Goal: Obtain resource: Download file/media

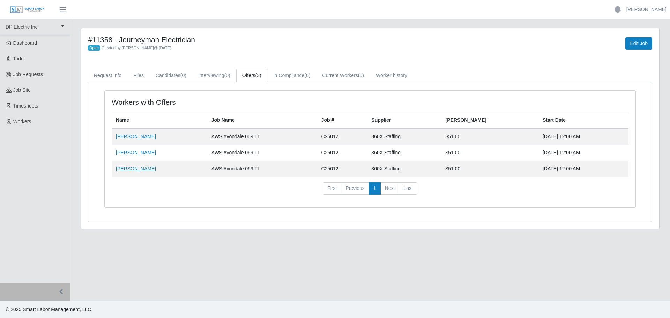
click at [134, 36] on link "[PERSON_NAME]" at bounding box center [136, 169] width 40 height 6
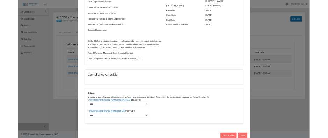
scroll to position [122, 0]
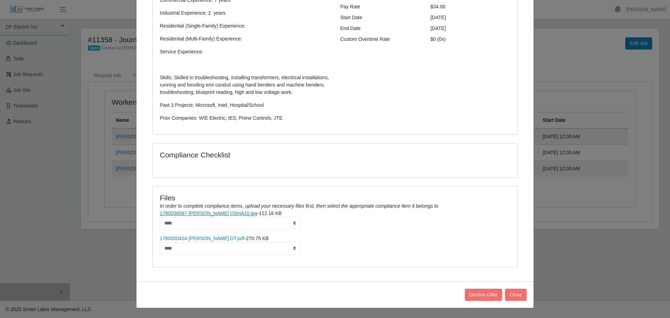
click at [171, 36] on link "1760036587-[PERSON_NAME] OSHA10.jpg" at bounding box center [208, 213] width 97 height 6
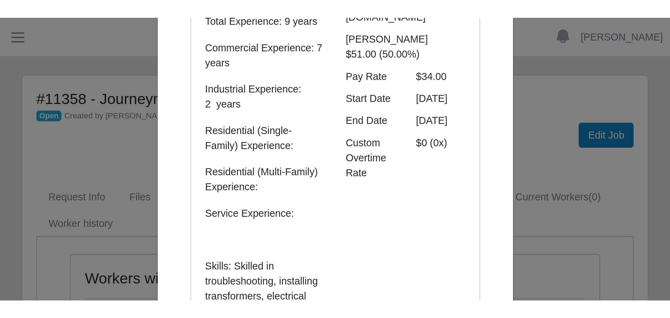
scroll to position [120, 0]
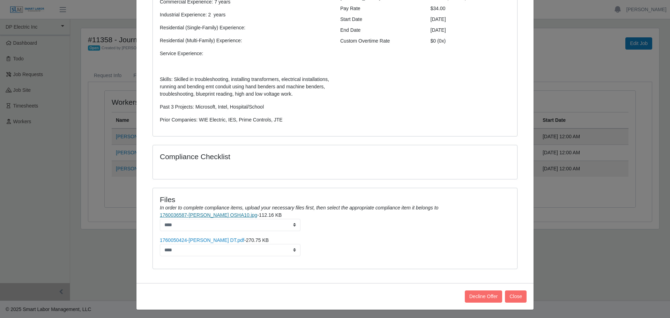
click at [171, 36] on link "1760036587-[PERSON_NAME] OSHA10.jpg" at bounding box center [208, 215] width 97 height 6
click at [171, 36] on button "Close" at bounding box center [516, 296] width 22 height 12
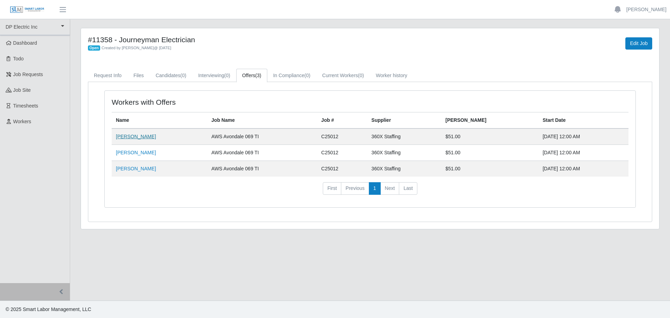
click at [131, 36] on link "[PERSON_NAME]" at bounding box center [136, 137] width 40 height 6
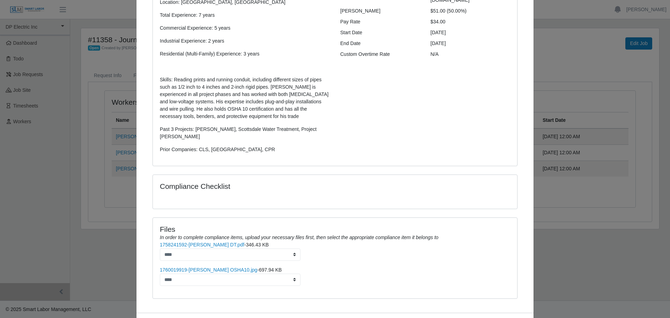
scroll to position [131, 0]
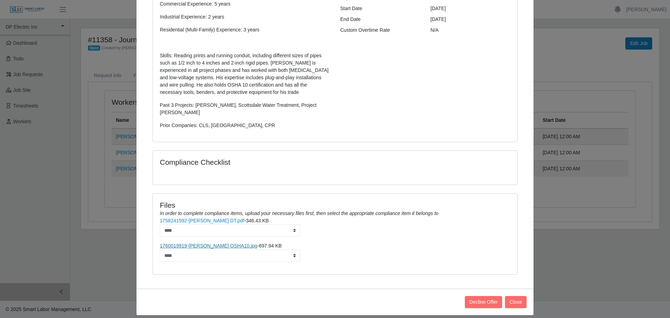
click at [171, 36] on link "1760019919-[PERSON_NAME] OSHA10.jpg" at bounding box center [208, 246] width 97 height 6
click at [171, 36] on button "Close" at bounding box center [516, 302] width 22 height 12
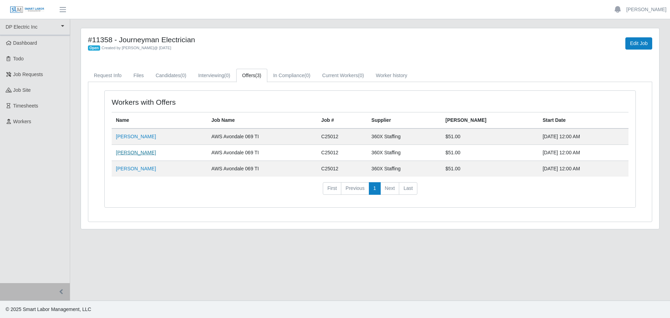
click at [146, 36] on link "[PERSON_NAME]" at bounding box center [136, 153] width 40 height 6
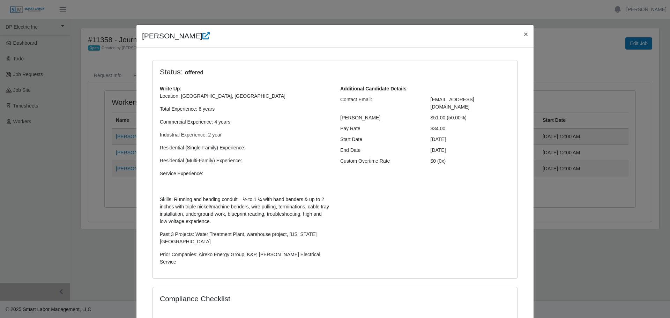
scroll to position [129, 0]
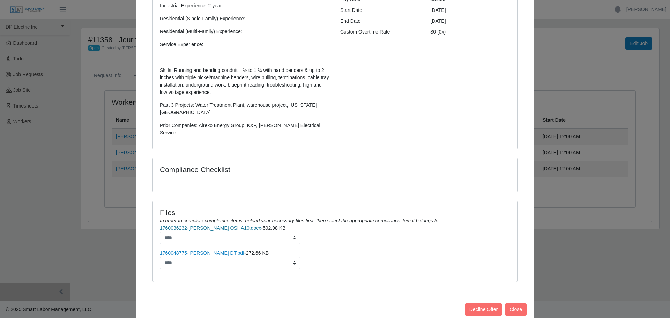
click at [171, 36] on link "1760036232-[PERSON_NAME] OSHA10.docx" at bounding box center [210, 228] width 101 height 6
drag, startPoint x: 651, startPoint y: 89, endPoint x: 802, endPoint y: 74, distance: 151.4
click at [171, 36] on html "[PERSON_NAME] Account Settings Logout DP Electric Inc DP Electric Inc Dashboard…" at bounding box center [335, 159] width 670 height 318
drag, startPoint x: 512, startPoint y: 297, endPoint x: 515, endPoint y: 293, distance: 4.4
click at [171, 36] on button "Close" at bounding box center [516, 309] width 22 height 12
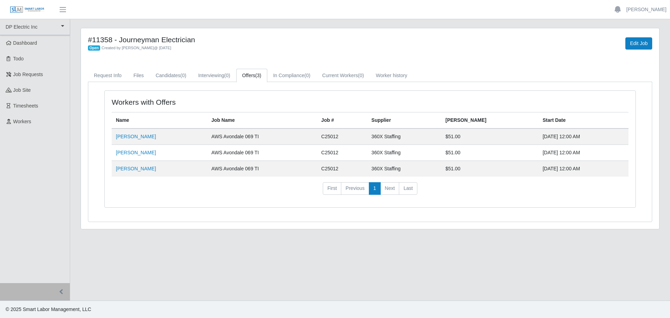
click at [171, 36] on main "#11358 - Journeyman Electrician Open Created by [PERSON_NAME] @ [DATE] Edit Job…" at bounding box center [370, 159] width 600 height 281
